Goal: Information Seeking & Learning: Learn about a topic

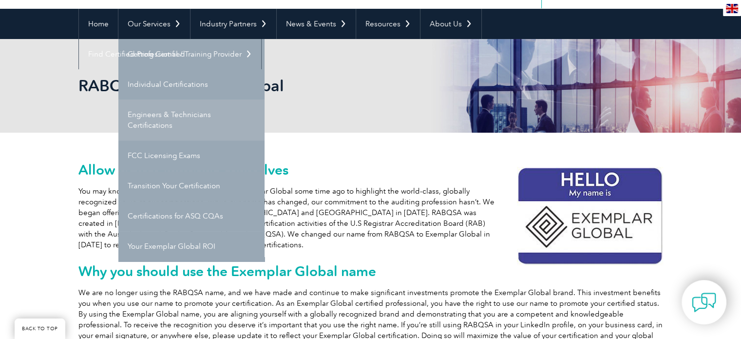
scroll to position [97, 0]
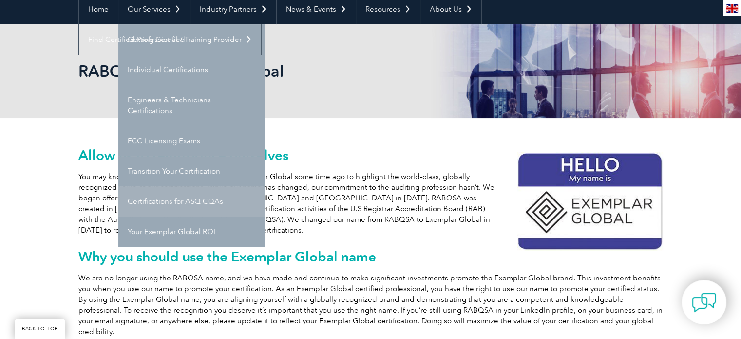
click at [166, 200] on link "Certifications for ASQ CQAs" at bounding box center [191, 201] width 146 height 30
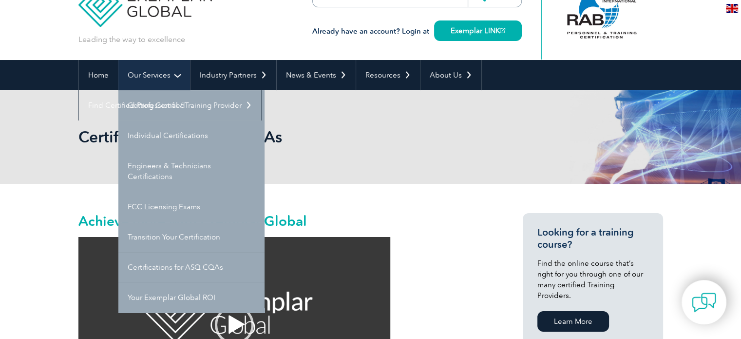
scroll to position [49, 0]
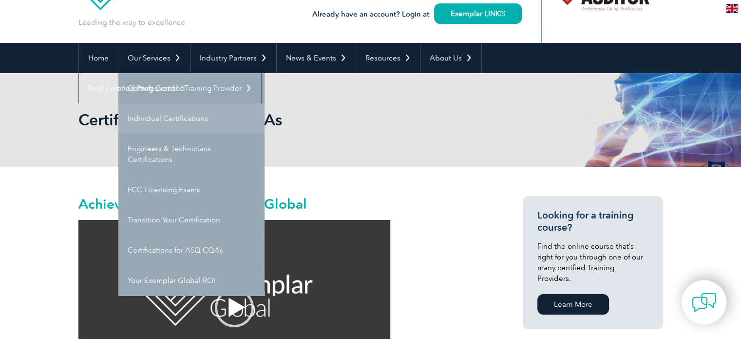
click at [158, 115] on link "Individual Certifications" at bounding box center [191, 118] width 146 height 30
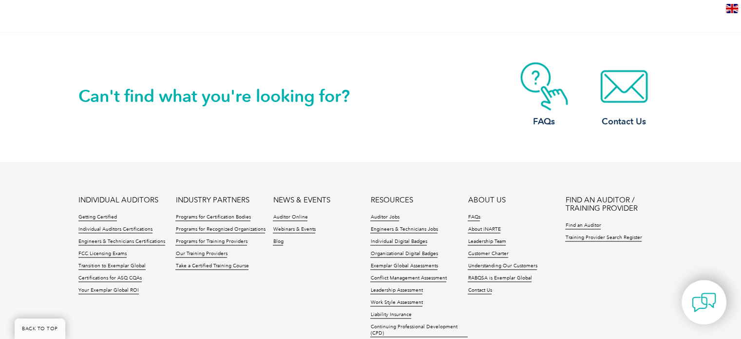
scroll to position [1024, 0]
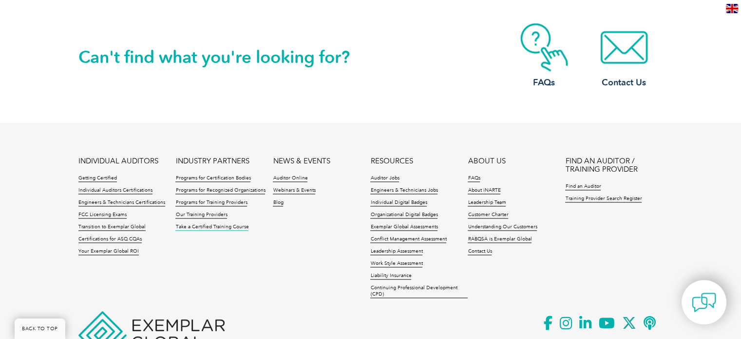
click at [230, 225] on link "Take a Certified Training Course" at bounding box center [211, 227] width 73 height 7
click at [189, 213] on link "Our Training Providers" at bounding box center [201, 215] width 52 height 7
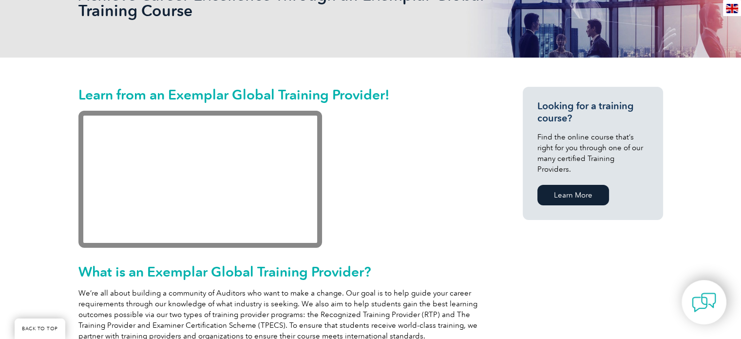
scroll to position [195, 0]
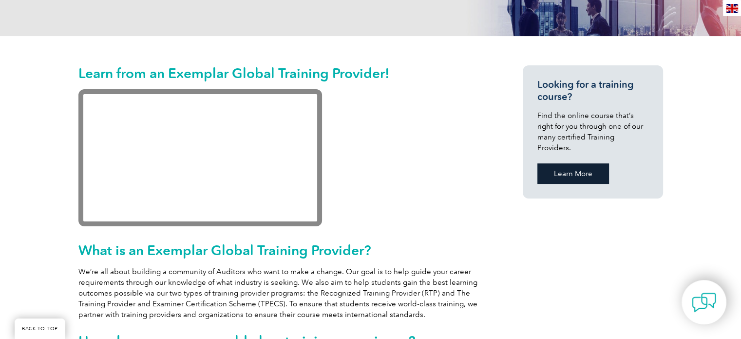
click at [557, 163] on link "Learn More" at bounding box center [574, 173] width 72 height 20
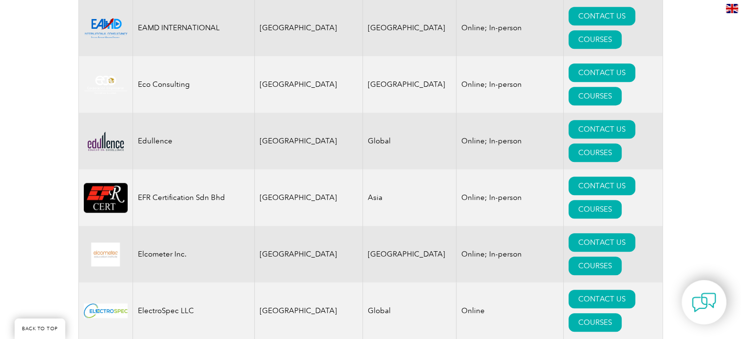
scroll to position [4597, 0]
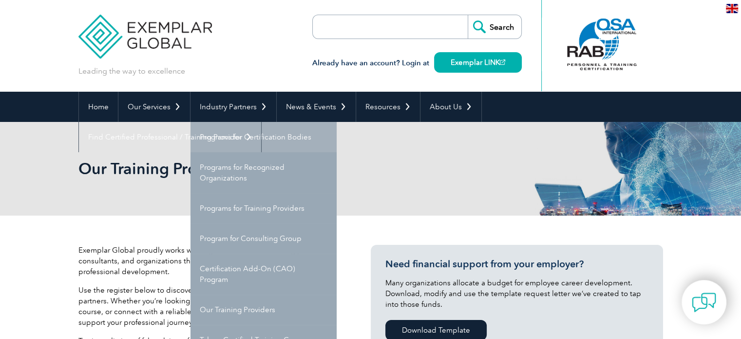
click at [244, 135] on link "Programs for Certification Bodies" at bounding box center [264, 137] width 146 height 30
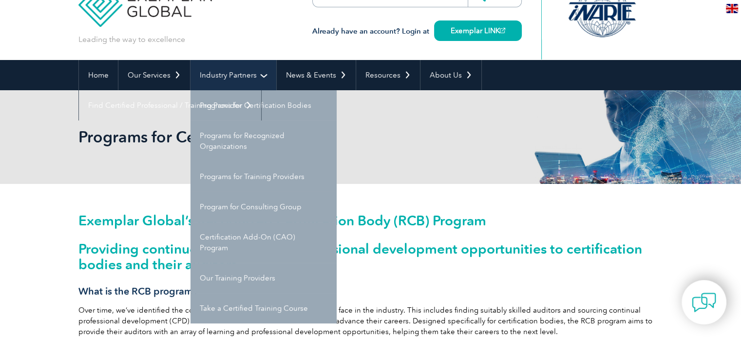
scroll to position [49, 0]
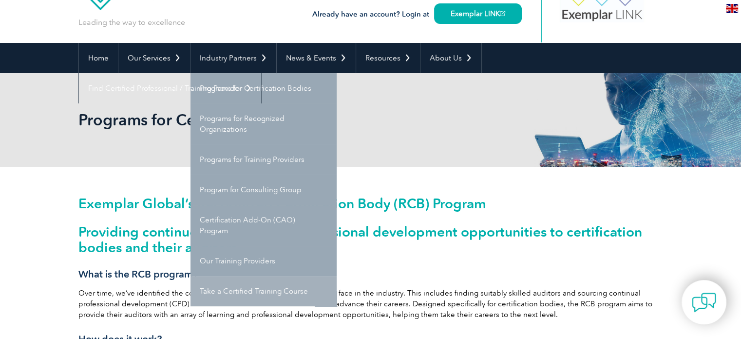
click at [236, 288] on link "Take a Certified Training Course" at bounding box center [264, 291] width 146 height 30
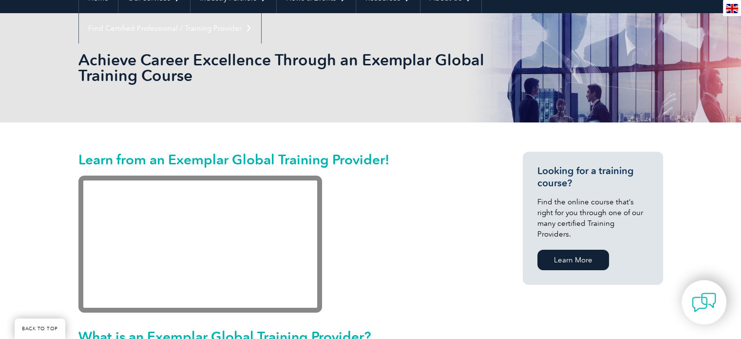
scroll to position [195, 0]
